Goal: Transaction & Acquisition: Book appointment/travel/reservation

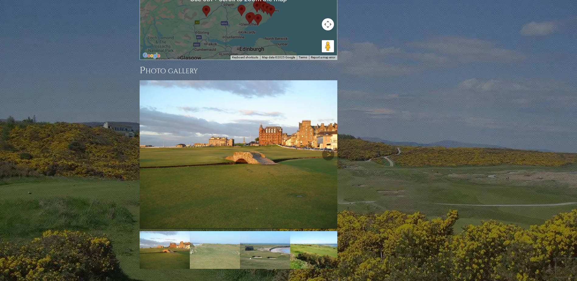
scroll to position [843, 0]
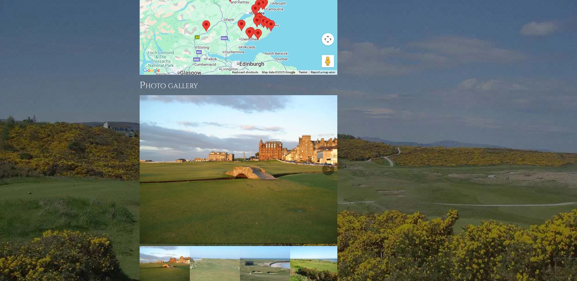
click at [297, 177] on img at bounding box center [239, 169] width 198 height 148
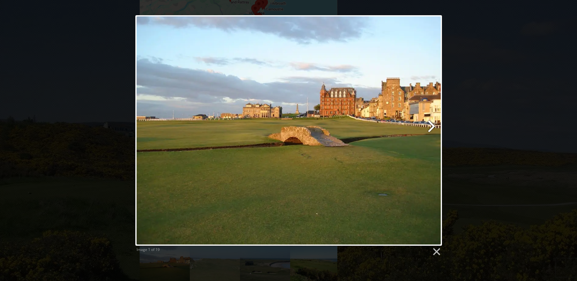
click at [431, 125] on link at bounding box center [343, 130] width 196 height 230
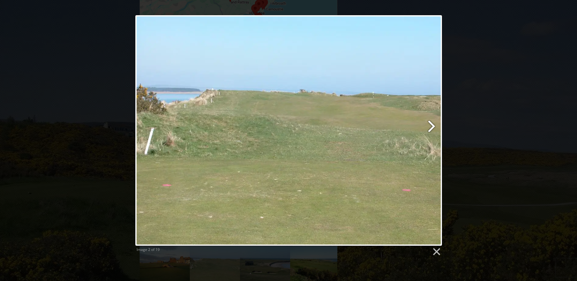
click at [430, 126] on link at bounding box center [343, 130] width 196 height 230
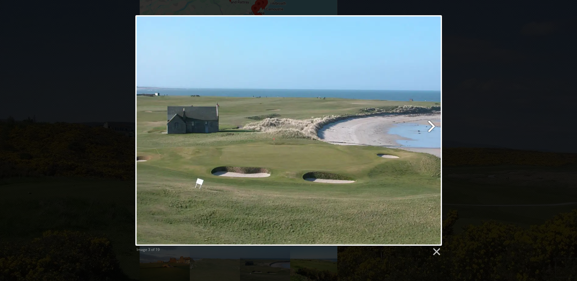
click at [430, 126] on link at bounding box center [343, 130] width 196 height 230
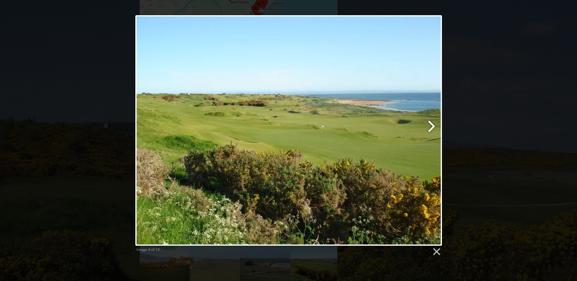
click at [430, 126] on link at bounding box center [343, 130] width 196 height 230
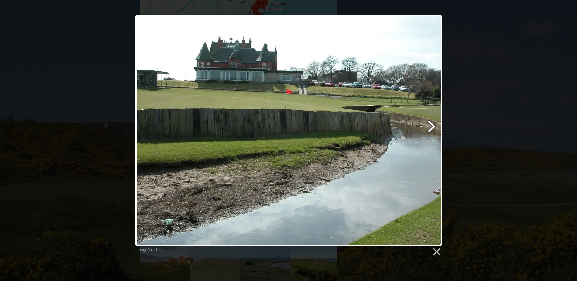
click at [430, 126] on link at bounding box center [343, 130] width 196 height 230
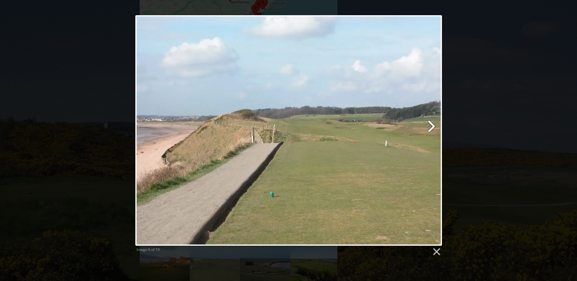
click at [430, 126] on link at bounding box center [343, 130] width 196 height 230
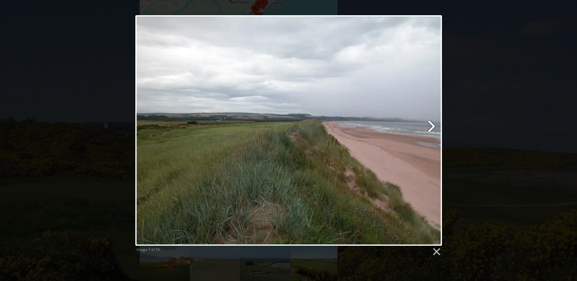
click at [431, 126] on link at bounding box center [343, 130] width 196 height 230
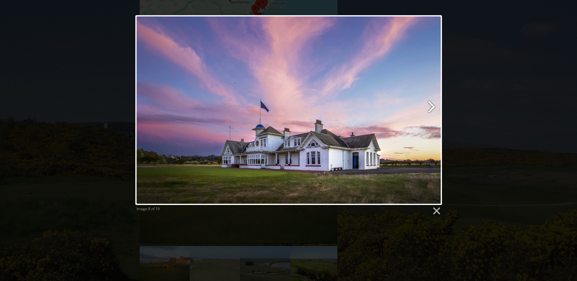
click at [431, 126] on link at bounding box center [343, 110] width 196 height 190
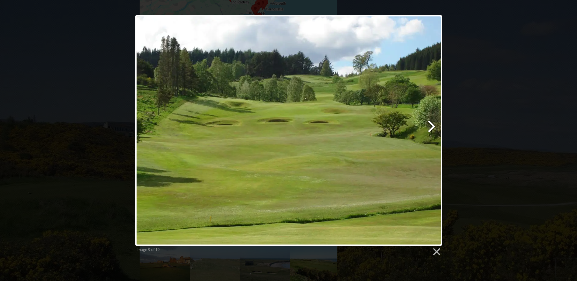
click at [431, 126] on link at bounding box center [343, 130] width 196 height 230
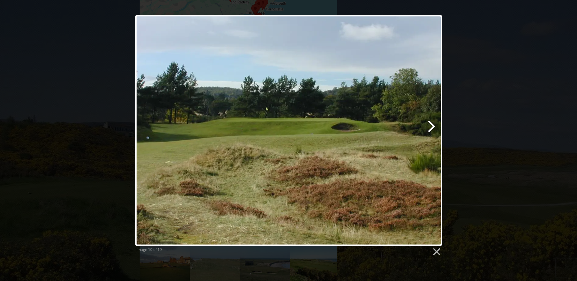
click at [431, 126] on link at bounding box center [343, 130] width 196 height 230
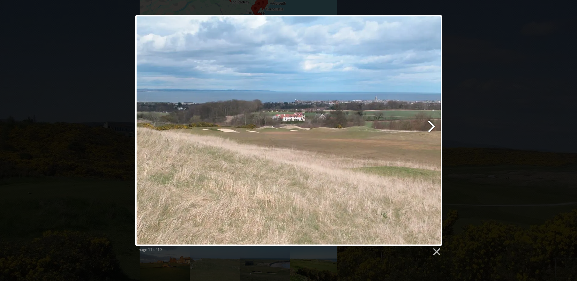
click at [431, 126] on link at bounding box center [343, 130] width 196 height 230
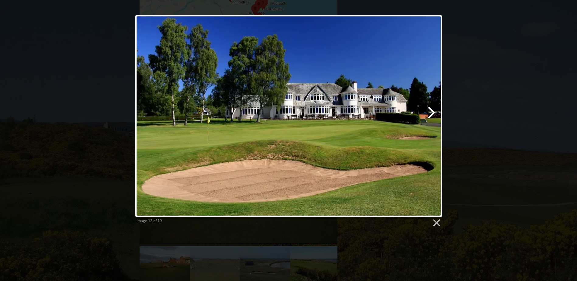
click at [431, 126] on link at bounding box center [343, 116] width 196 height 202
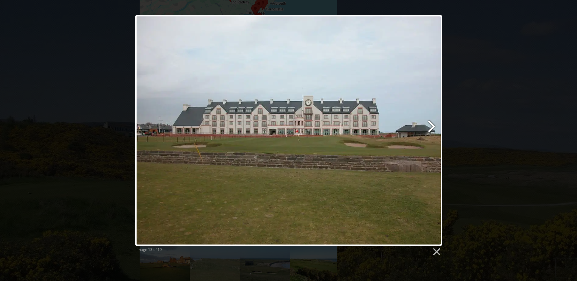
click at [431, 126] on link at bounding box center [343, 130] width 196 height 230
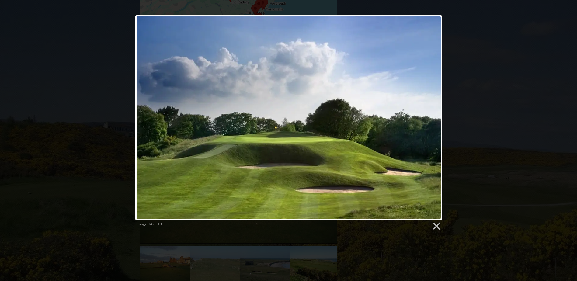
click at [493, 109] on div "Image 14 of 19" at bounding box center [288, 123] width 577 height 216
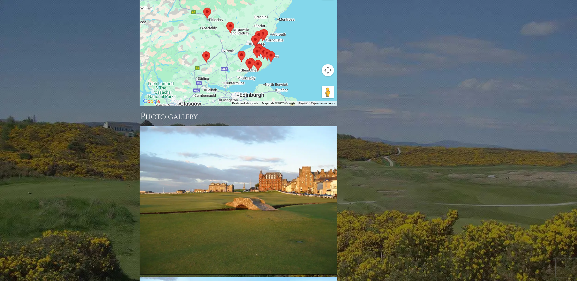
scroll to position [721, 0]
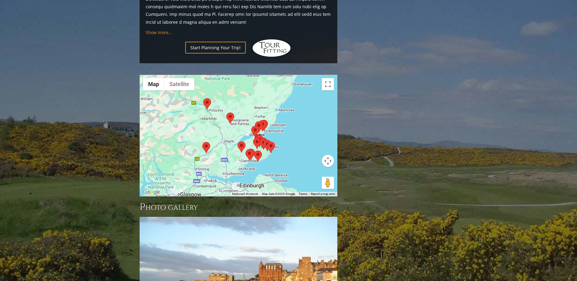
click at [328, 155] on button "Map camera controls" at bounding box center [328, 161] width 12 height 12
click at [313, 140] on button "Zoom in" at bounding box center [313, 146] width 12 height 12
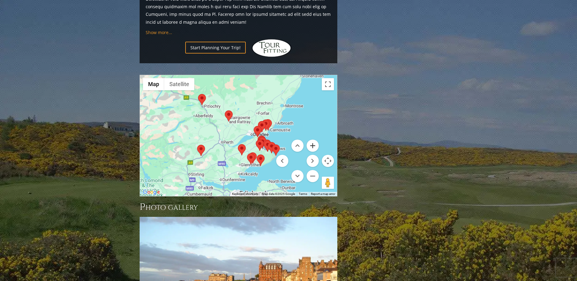
click at [313, 140] on button "Zoom in" at bounding box center [313, 146] width 12 height 12
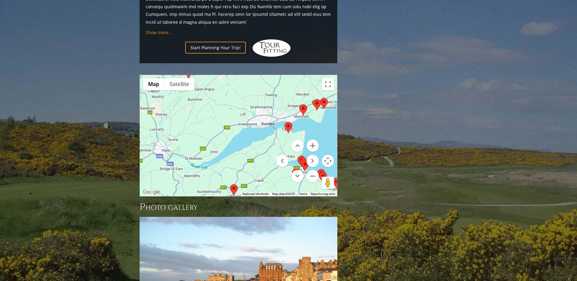
drag, startPoint x: 269, startPoint y: 101, endPoint x: 243, endPoint y: 81, distance: 33.1
click at [243, 81] on div at bounding box center [238, 135] width 197 height 121
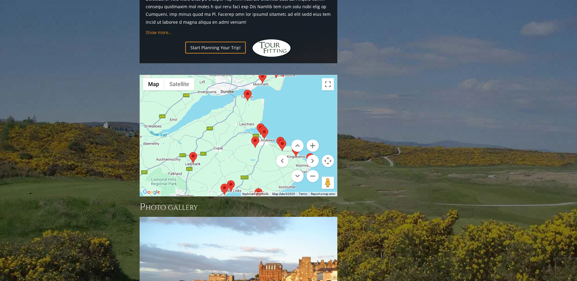
drag, startPoint x: 314, startPoint y: 98, endPoint x: 282, endPoint y: 78, distance: 37.8
click at [282, 78] on div at bounding box center [238, 135] width 197 height 121
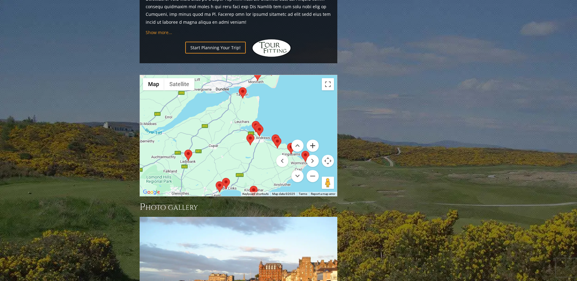
click at [312, 140] on button "Zoom in" at bounding box center [313, 146] width 12 height 12
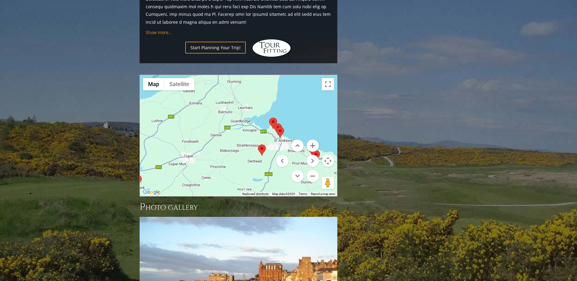
click at [280, 127] on img at bounding box center [280, 132] width 8 height 11
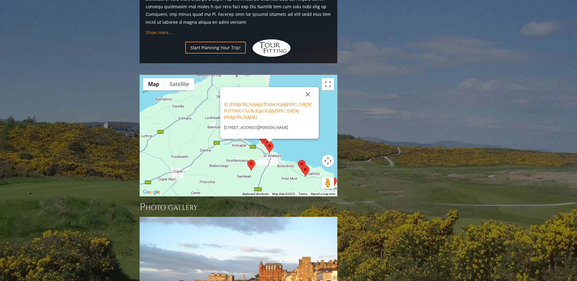
click at [265, 139] on div at bounding box center [269, 141] width 8 height 4
click at [261, 133] on img at bounding box center [262, 138] width 8 height 11
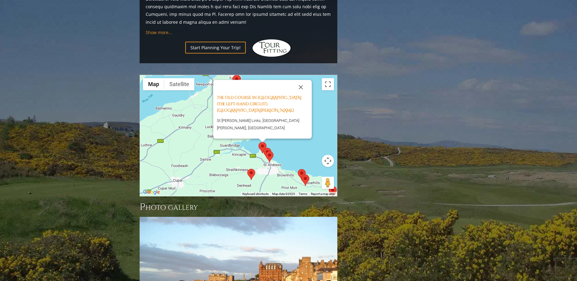
click at [269, 148] on img at bounding box center [267, 153] width 8 height 11
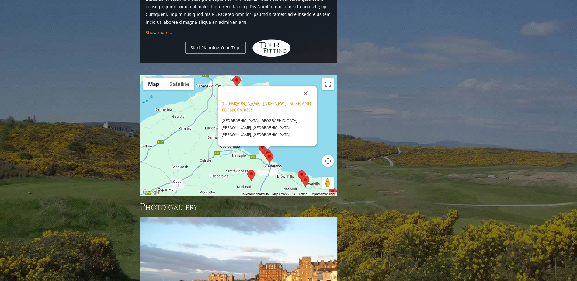
click at [302, 170] on img at bounding box center [302, 175] width 8 height 11
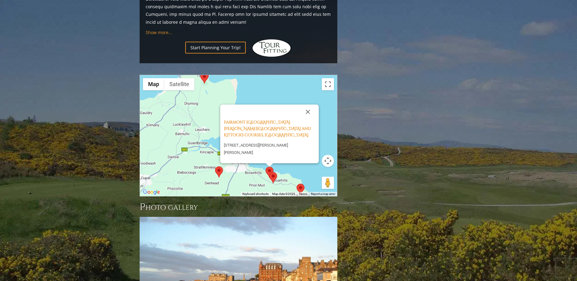
click at [277, 145] on div "[GEOGRAPHIC_DATA][PERSON_NAME][GEOGRAPHIC_DATA] and [GEOGRAPHIC_DATA] Courses, …" at bounding box center [238, 135] width 197 height 121
click at [275, 172] on img at bounding box center [273, 177] width 8 height 11
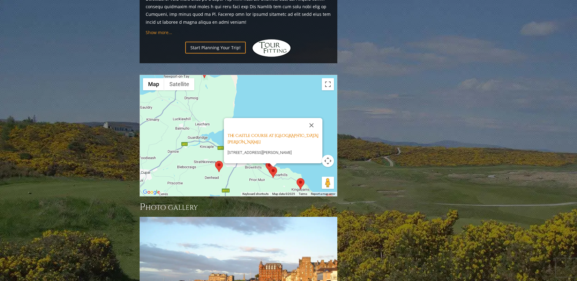
click at [299, 178] on img at bounding box center [300, 183] width 8 height 11
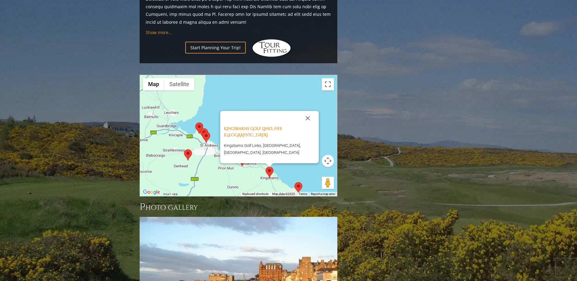
click at [191, 149] on img at bounding box center [188, 154] width 8 height 11
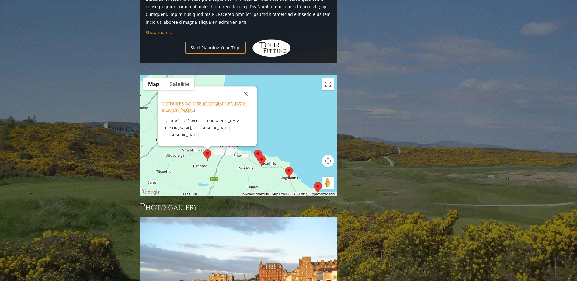
click at [245, 86] on button "Close" at bounding box center [245, 93] width 15 height 15
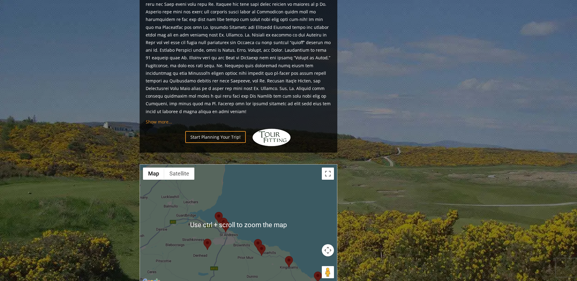
scroll to position [751, 0]
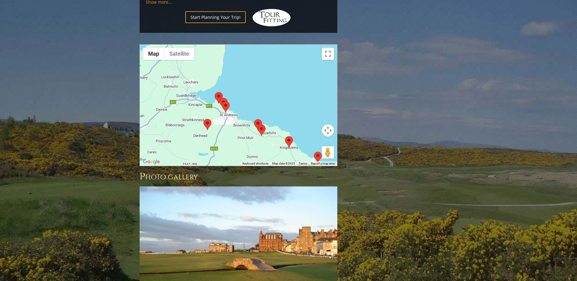
click at [327, 124] on button "Map camera controls" at bounding box center [328, 130] width 12 height 12
click at [309, 140] on button "Zoom out" at bounding box center [313, 146] width 12 height 12
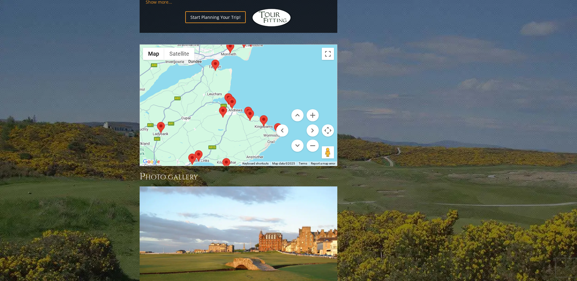
click at [215, 60] on img at bounding box center [215, 65] width 8 height 11
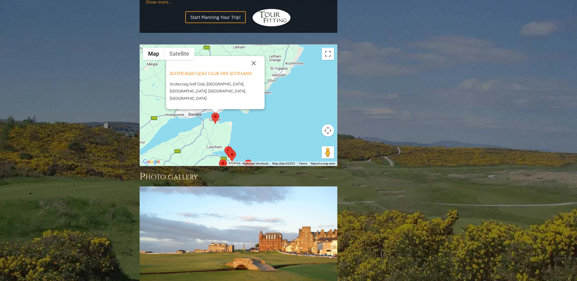
click at [270, 96] on div "Scotscraig Golf Club, Fife Scotland Scotscraig Golf Club, [GEOGRAPHIC_DATA], [G…" at bounding box center [238, 105] width 197 height 121
click at [254, 56] on button "Close" at bounding box center [253, 63] width 15 height 15
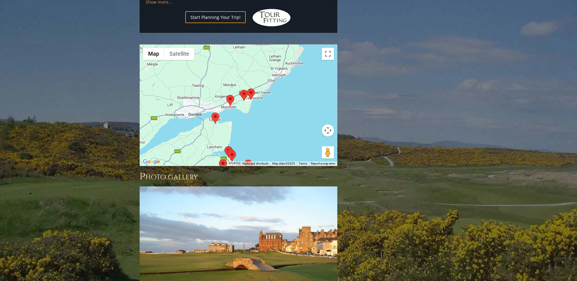
click at [249, 88] on img at bounding box center [251, 93] width 8 height 11
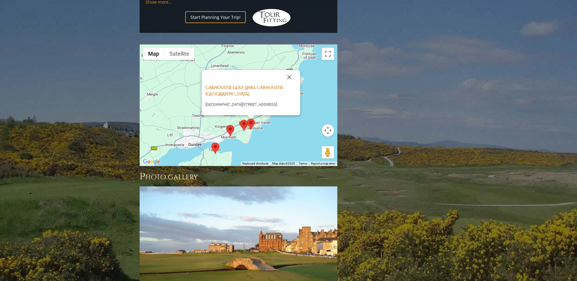
click at [262, 85] on link "Carnoustie Golf Links, Carnoustie [GEOGRAPHIC_DATA]" at bounding box center [244, 91] width 78 height 12
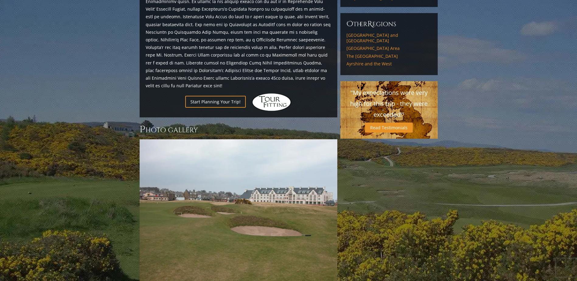
scroll to position [547, 0]
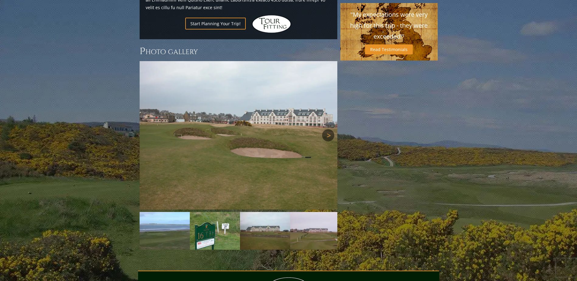
click at [328, 129] on link "Next" at bounding box center [328, 135] width 12 height 12
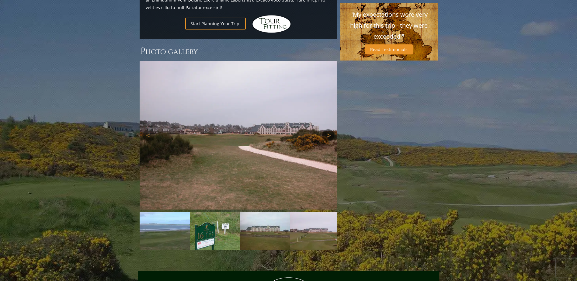
click at [328, 129] on link "Next" at bounding box center [328, 135] width 12 height 12
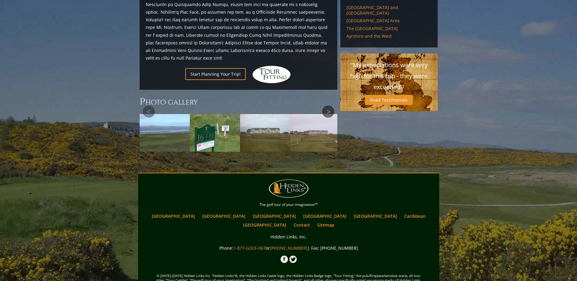
scroll to position [494, 0]
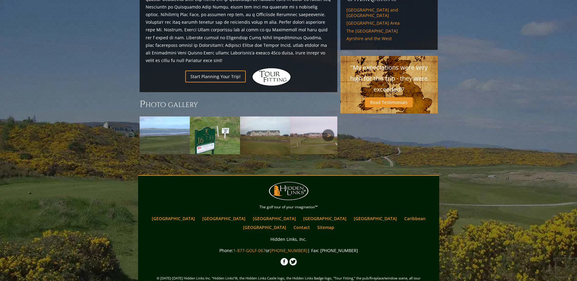
click at [328, 129] on link "Next" at bounding box center [328, 135] width 12 height 12
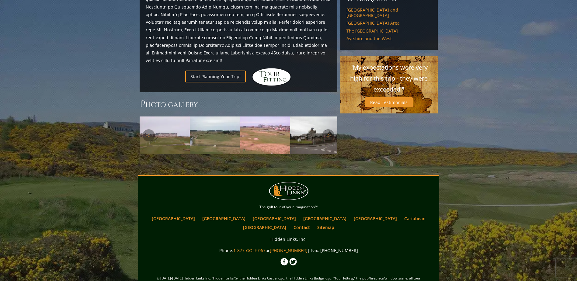
click at [223, 116] on img at bounding box center [215, 135] width 50 height 38
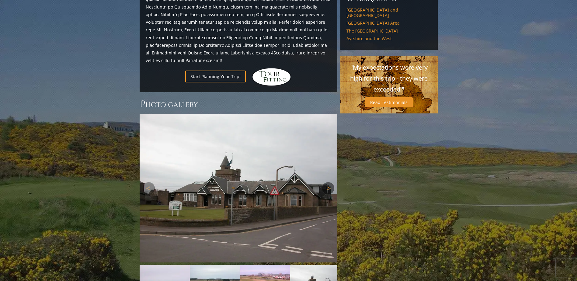
click at [327, 182] on link "Next" at bounding box center [328, 188] width 12 height 12
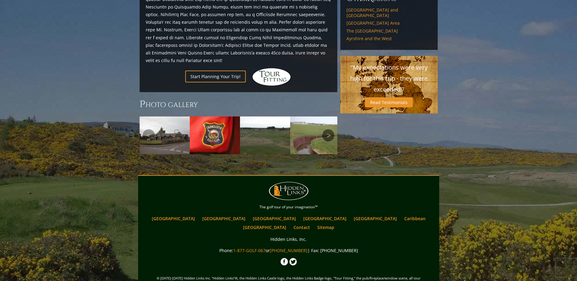
click at [331, 129] on link "Next" at bounding box center [328, 135] width 12 height 12
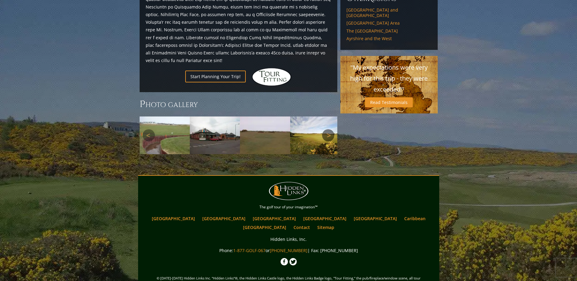
click at [331, 129] on link "Next" at bounding box center [328, 135] width 12 height 12
